Goal: Transaction & Acquisition: Purchase product/service

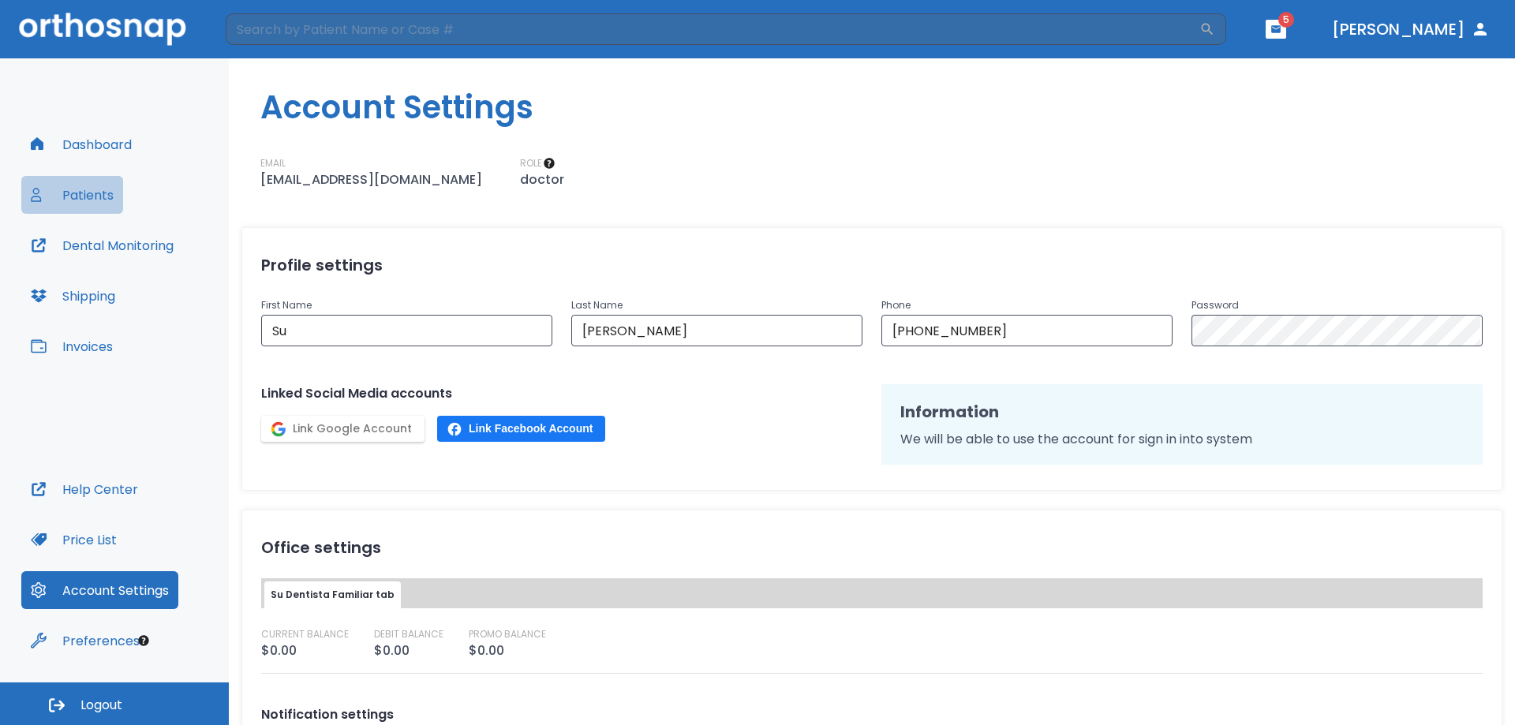
click at [84, 197] on button "Patients" at bounding box center [72, 195] width 102 height 38
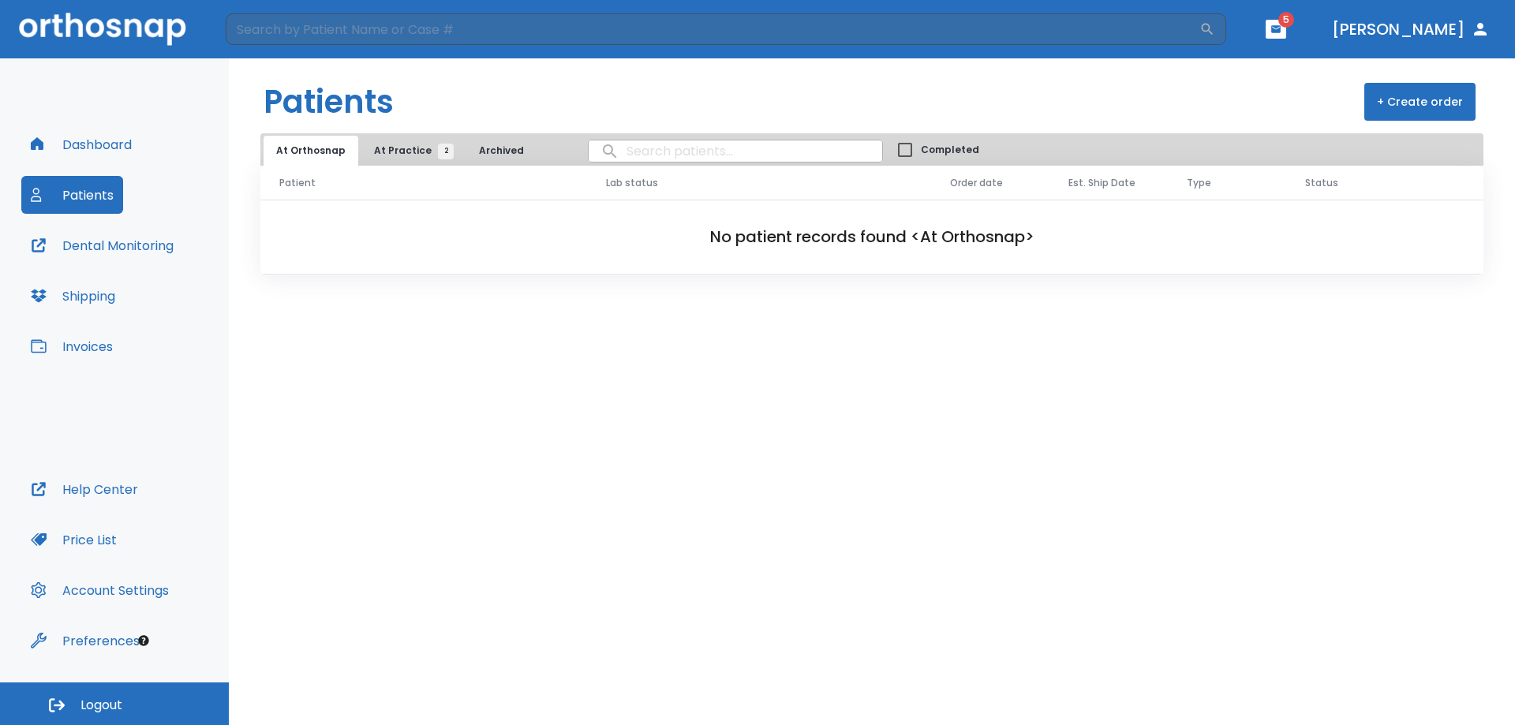
click at [81, 346] on button "Invoices" at bounding box center [71, 347] width 101 height 38
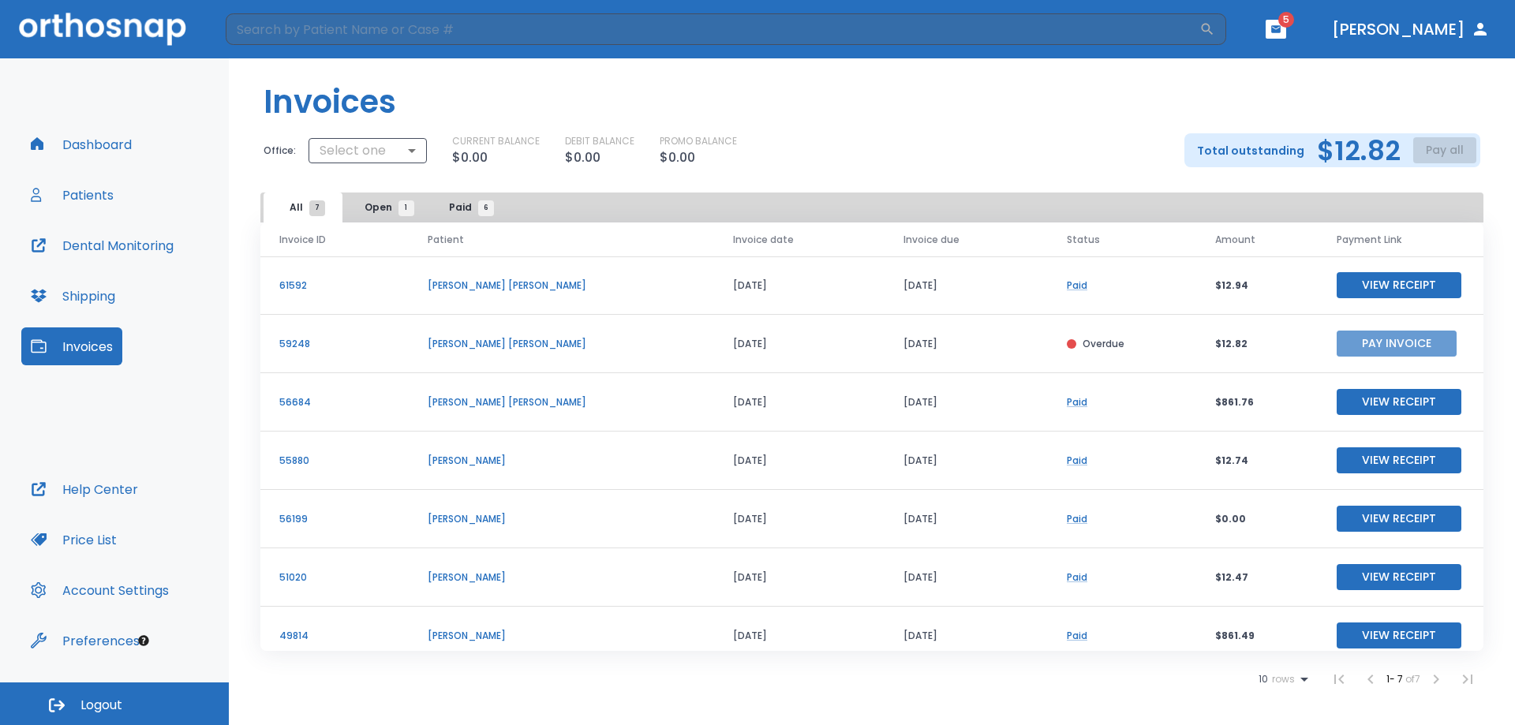
click at [1392, 346] on button "Pay Invoice" at bounding box center [1397, 344] width 120 height 26
